Goal: Download file/media

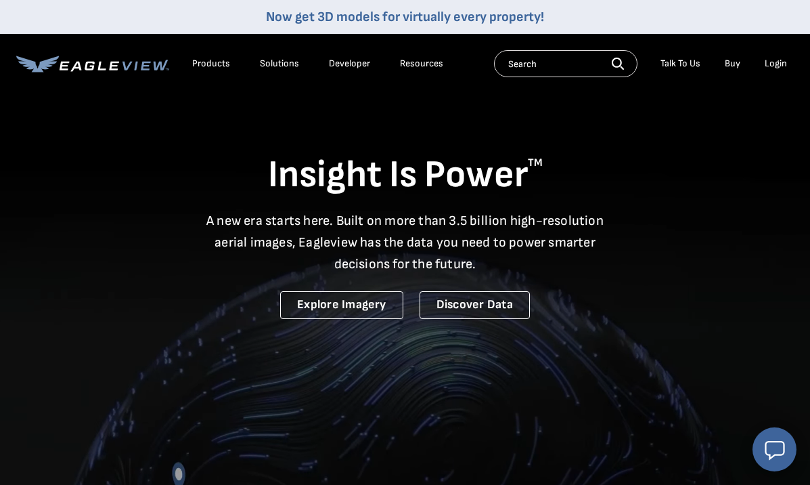
click at [778, 64] on div "Login" at bounding box center [776, 64] width 22 height 12
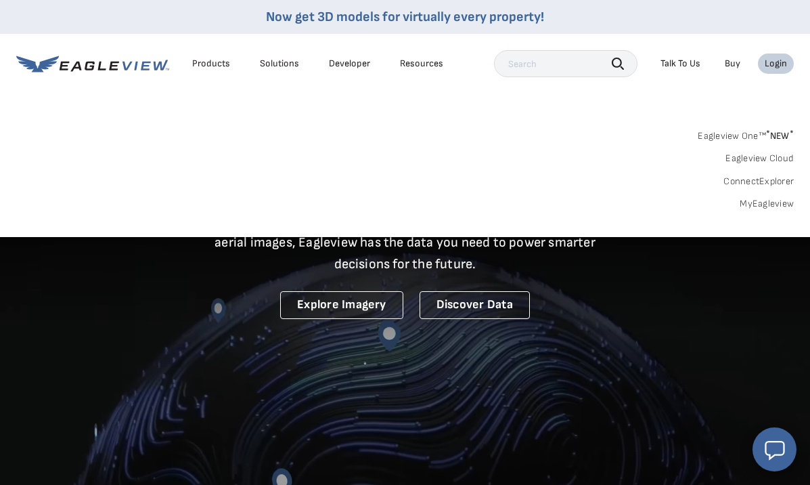
click at [778, 64] on div "Login" at bounding box center [776, 64] width 22 height 12
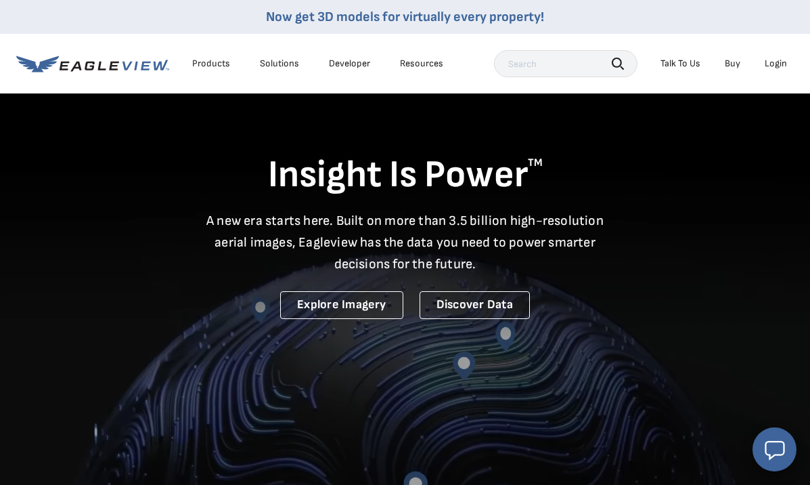
click at [778, 64] on div "Login" at bounding box center [776, 64] width 22 height 12
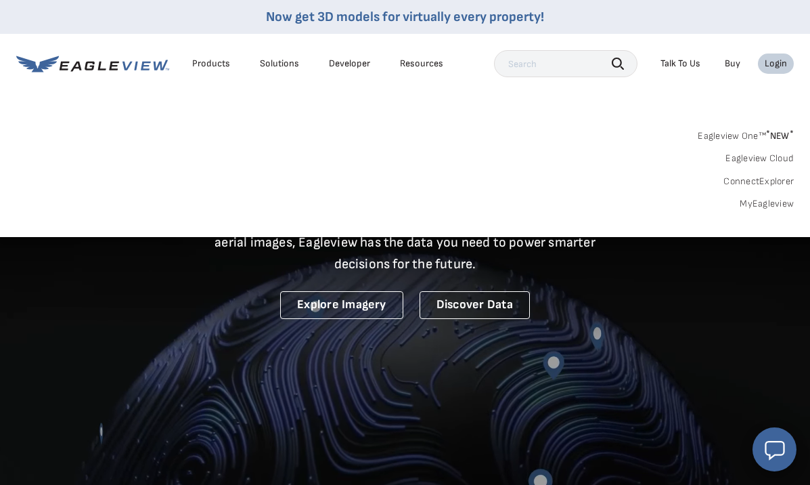
click at [774, 204] on link "MyEagleview" at bounding box center [767, 204] width 54 height 12
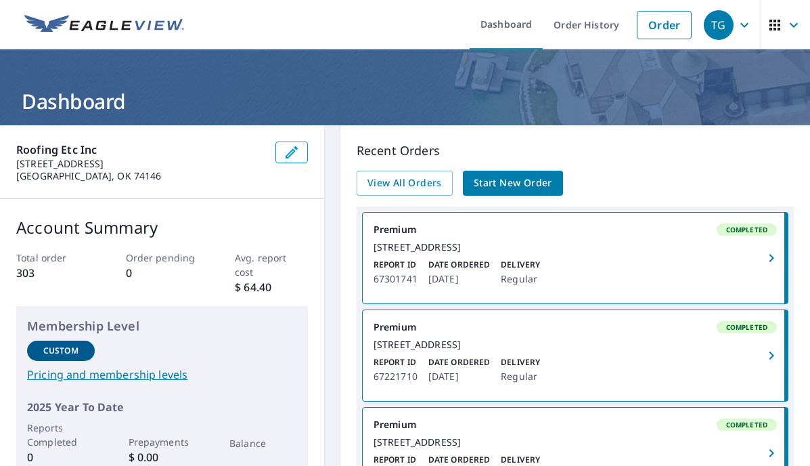
click at [604, 280] on div "Report ID 67301741 Date Ordered [DATE] Delivery Regular" at bounding box center [575, 273] width 403 height 28
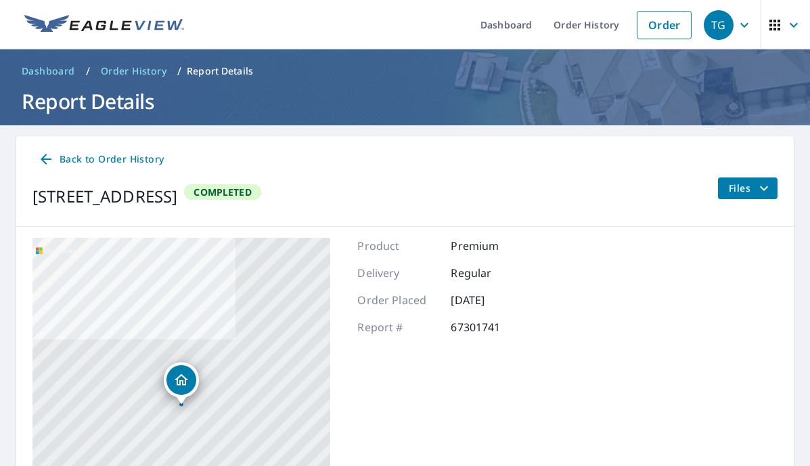
click at [736, 192] on span "Files" at bounding box center [750, 188] width 43 height 16
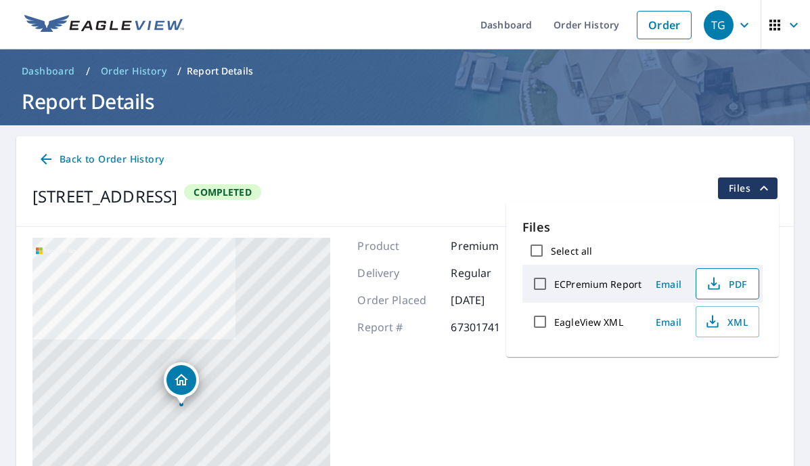
click at [717, 275] on button "PDF" at bounding box center [728, 283] width 64 height 31
